Goal: Find specific page/section: Find specific page/section

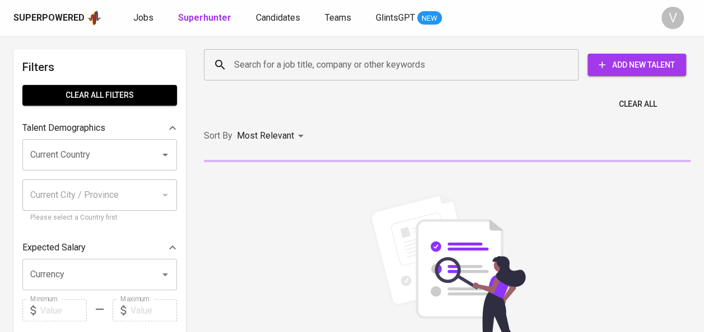
paste input "Rudy Susanto"
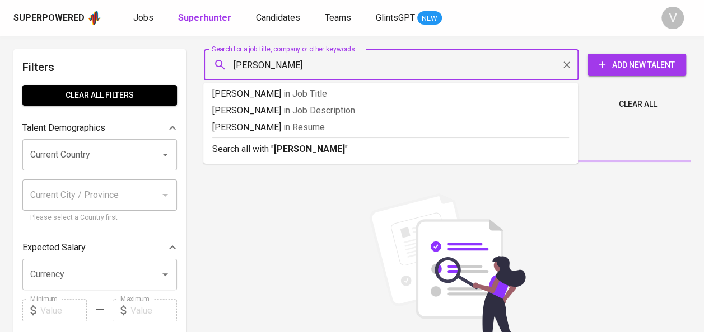
type input "Rudy Susanto"
click at [263, 67] on input "Rudy Susanto" at bounding box center [393, 64] width 325 height 21
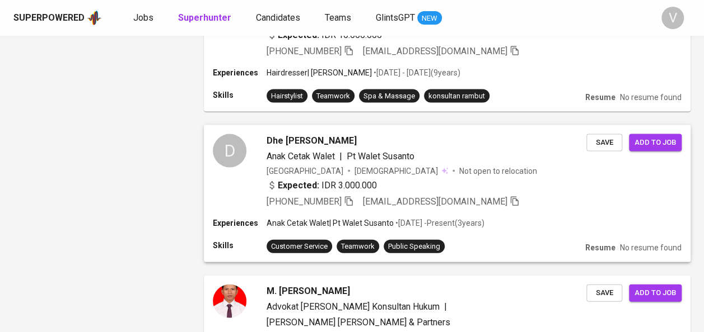
scroll to position [1148, 0]
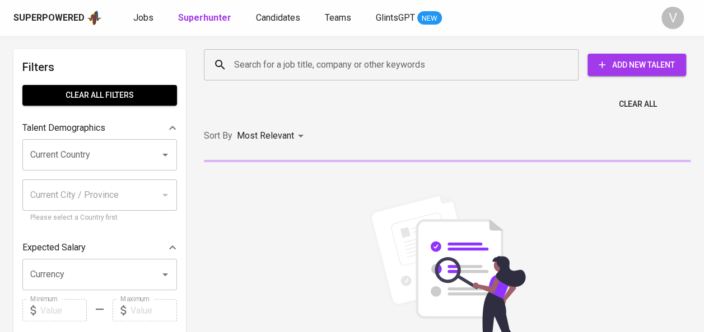
paste input "[PERSON_NAME]"
type input "[PERSON_NAME]"
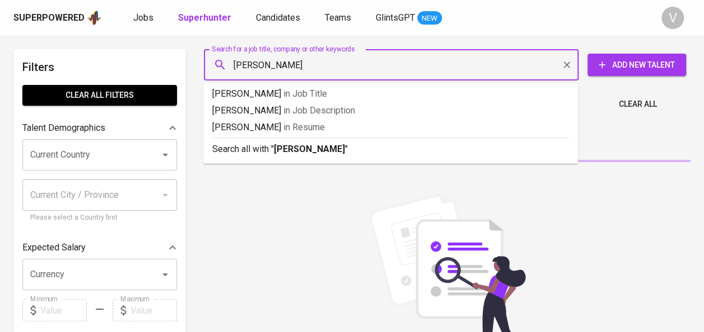
click at [252, 60] on input "[PERSON_NAME]" at bounding box center [393, 64] width 325 height 21
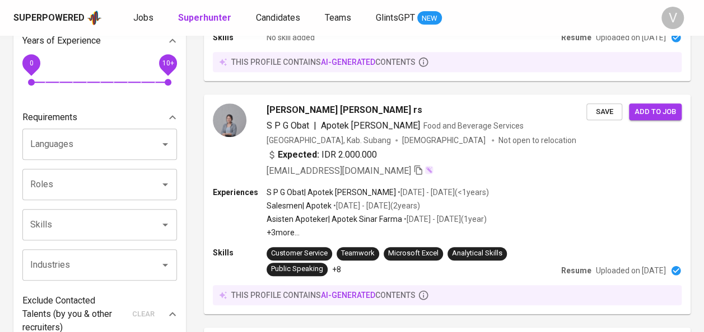
scroll to position [295, 0]
